Goal: Information Seeking & Learning: Learn about a topic

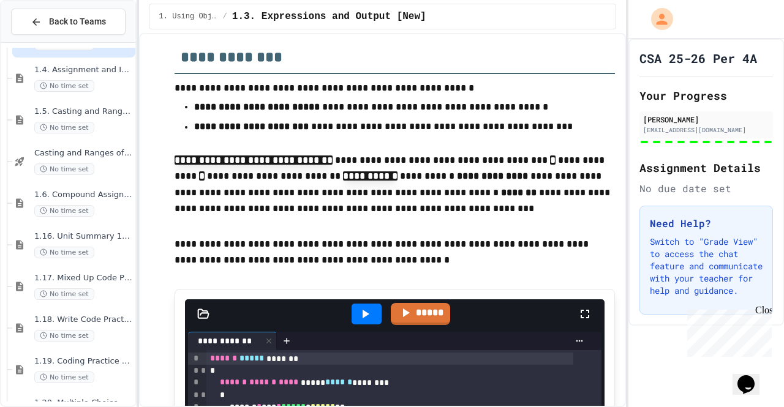
scroll to position [229, 0]
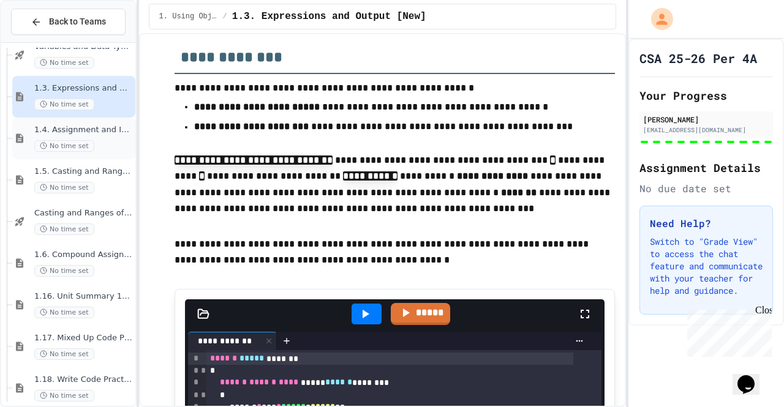
click at [89, 143] on span "No time set" at bounding box center [64, 146] width 60 height 12
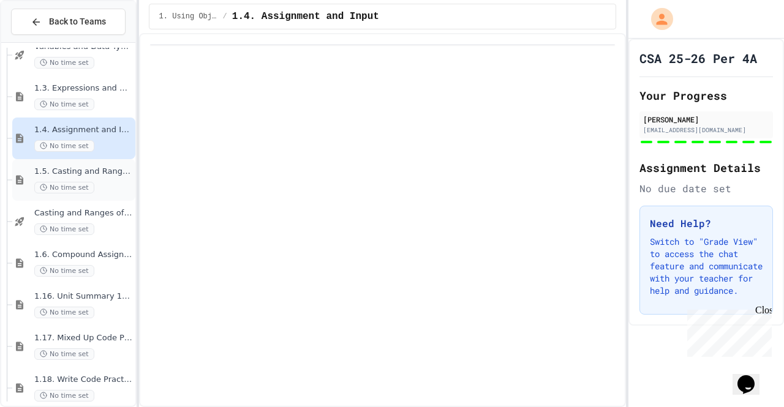
click at [100, 181] on div "1.5. Casting and Ranges of Values No time set" at bounding box center [83, 180] width 99 height 27
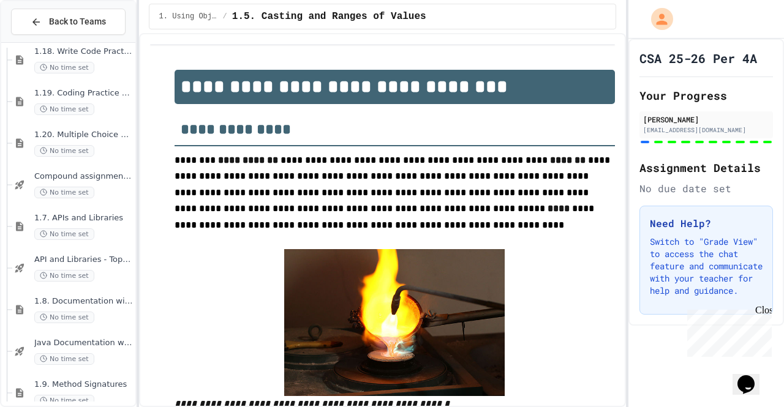
scroll to position [558, 0]
click at [86, 212] on span "1.7. APIs and Libraries" at bounding box center [83, 217] width 99 height 10
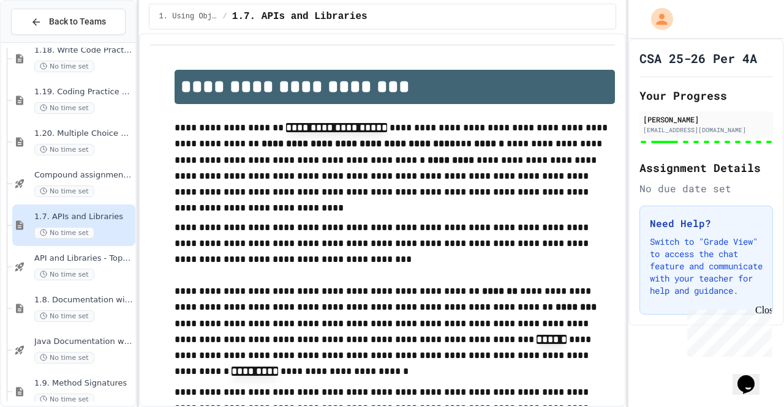
type input "**"
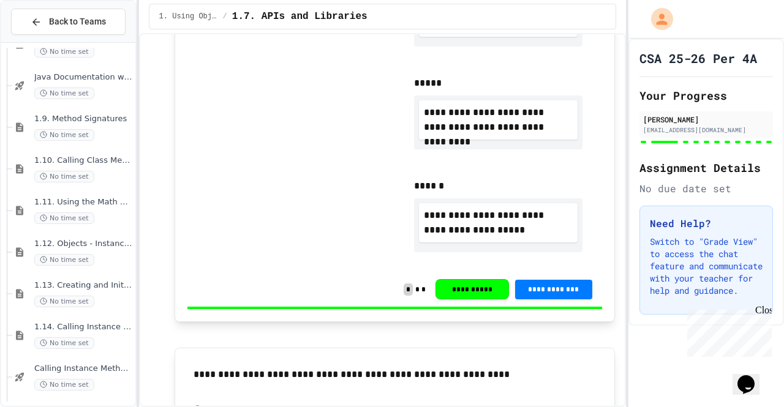
scroll to position [823, 0]
click at [96, 203] on span "1.11. Using the Math Class" at bounding box center [83, 202] width 99 height 10
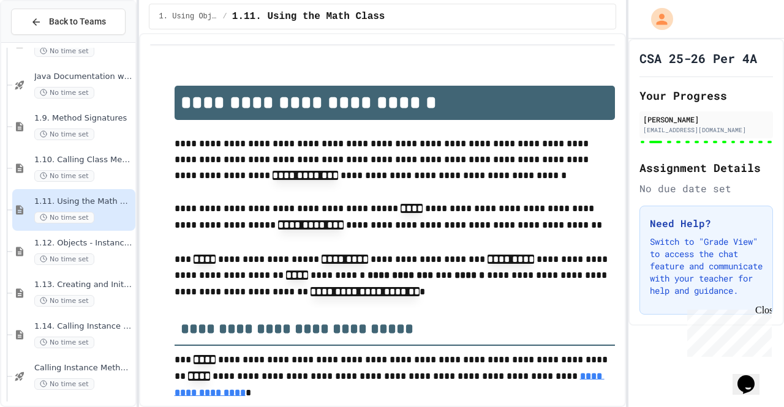
scroll to position [789, 0]
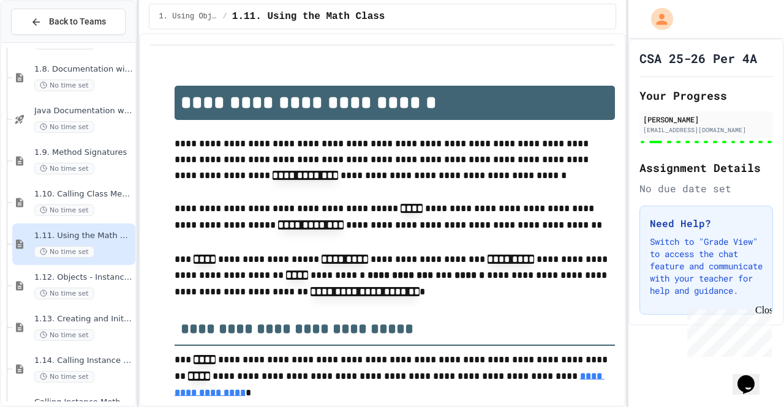
click at [95, 209] on div "No time set" at bounding box center [83, 210] width 99 height 12
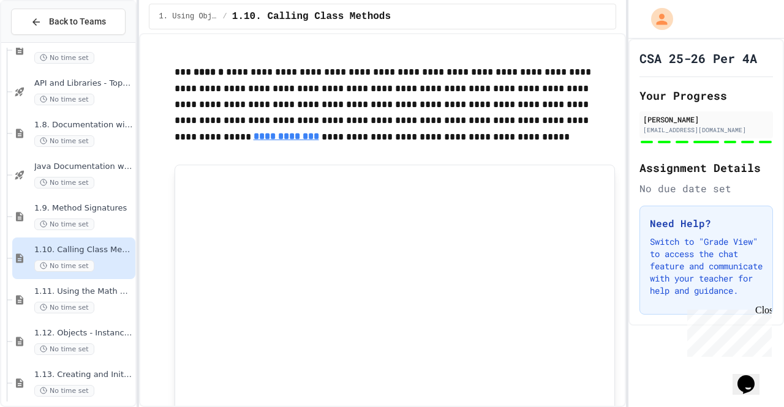
scroll to position [734, 0]
click at [88, 214] on div "1.9. Method Signatures No time set" at bounding box center [83, 216] width 99 height 27
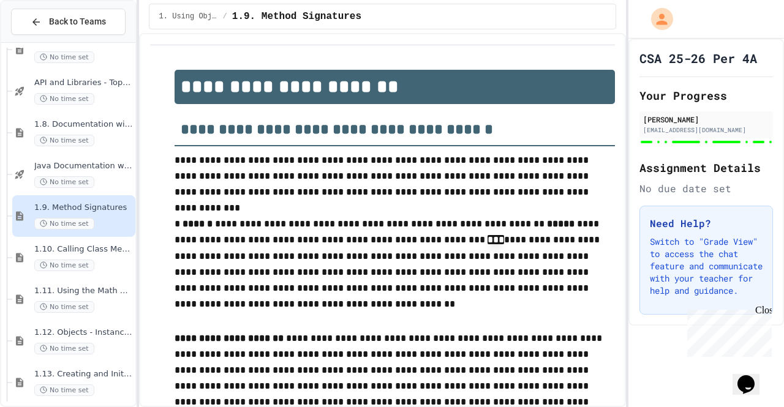
scroll to position [626, 0]
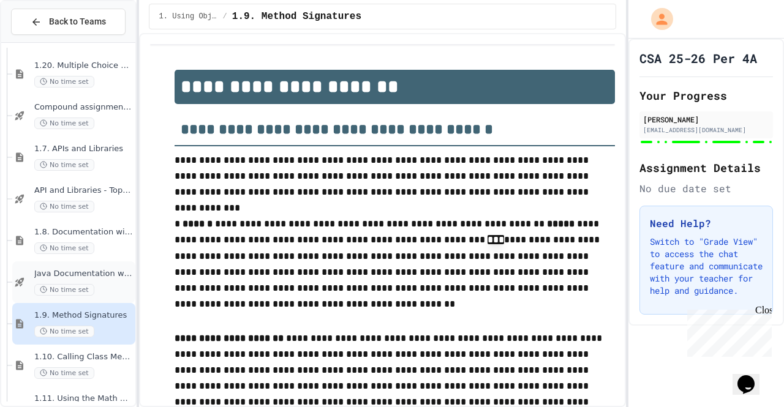
click at [99, 270] on span "Java Documentation with Comments - Topic 1.8" at bounding box center [83, 274] width 99 height 10
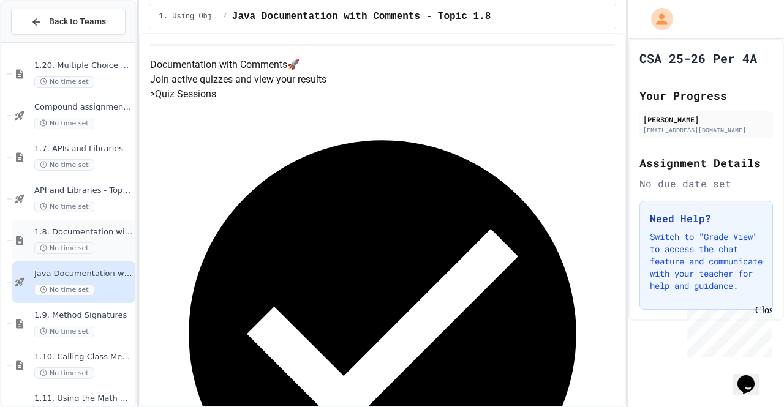
click at [103, 237] on div "1.8. Documentation with Comments and Preconditions No time set" at bounding box center [83, 240] width 99 height 27
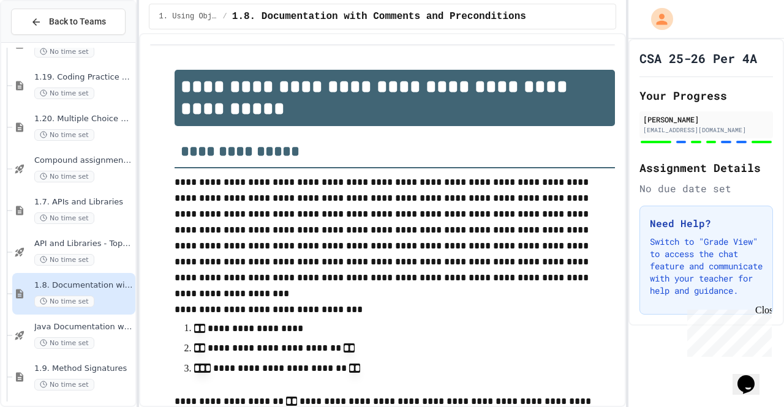
scroll to position [572, 0]
click at [90, 213] on div "No time set" at bounding box center [83, 219] width 99 height 12
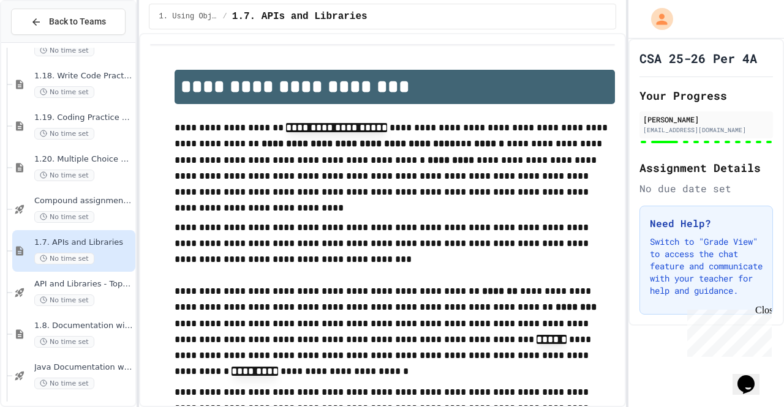
type input "**"
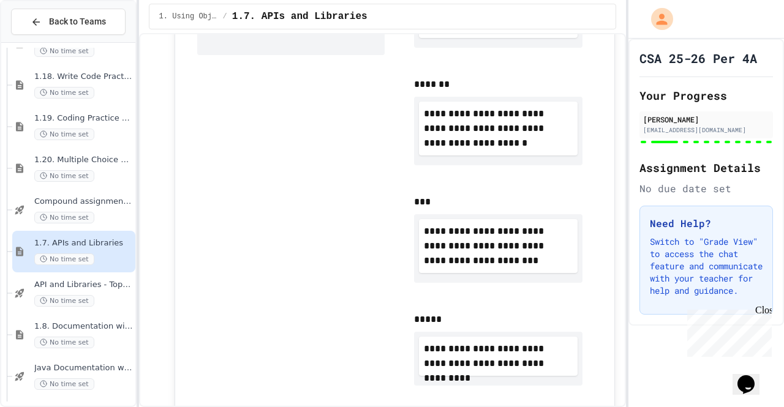
scroll to position [1011, 0]
